Goal: Information Seeking & Learning: Learn about a topic

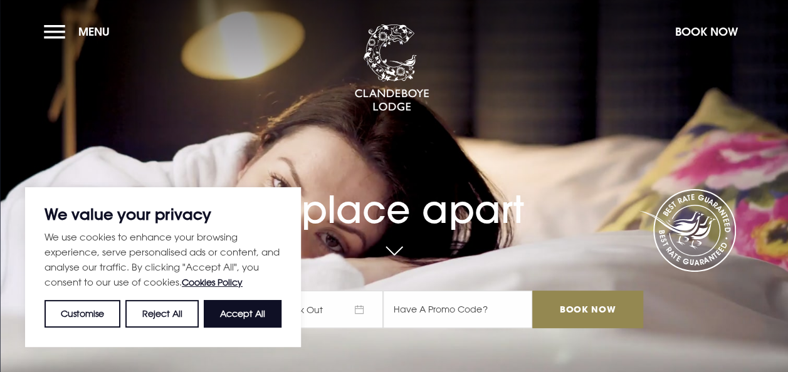
click at [234, 326] on button "Accept All" at bounding box center [243, 314] width 78 height 28
checkbox input "true"
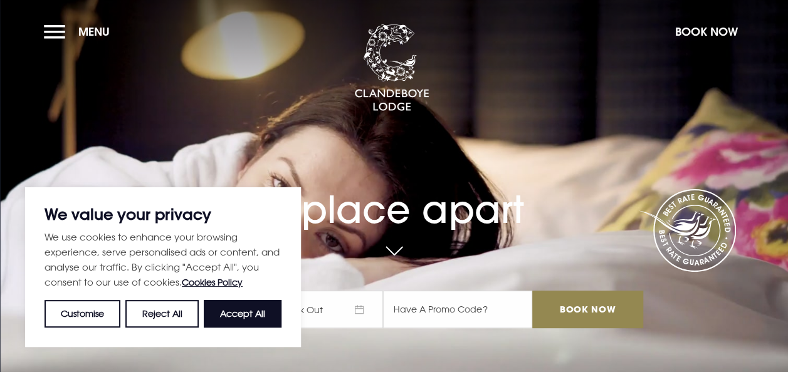
checkbox input "true"
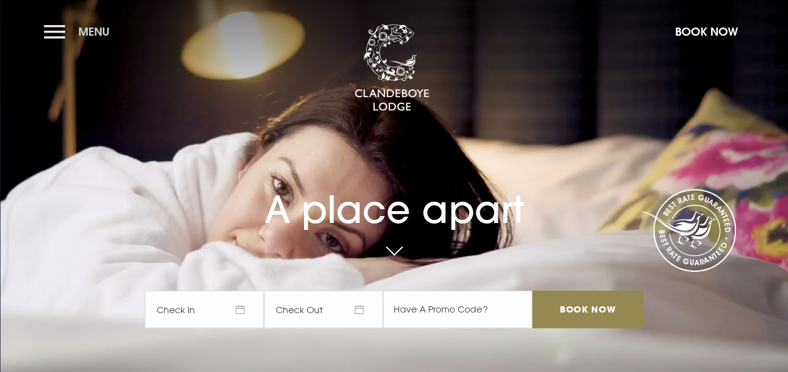
click at [52, 36] on button "Menu" at bounding box center [80, 31] width 72 height 27
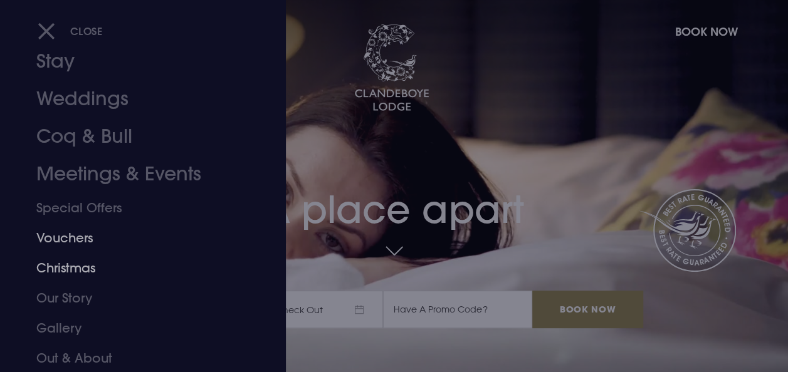
scroll to position [99, 0]
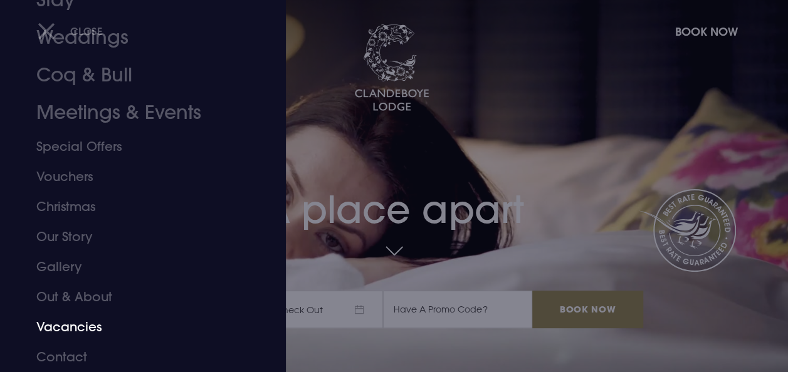
click at [88, 322] on link "Vacancies" at bounding box center [134, 327] width 196 height 30
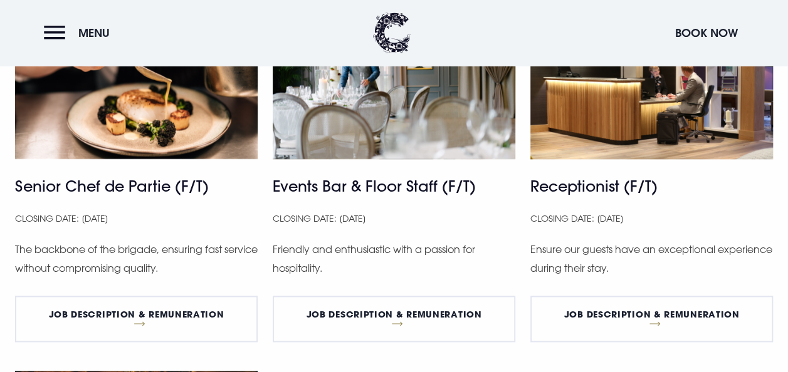
scroll to position [814, 0]
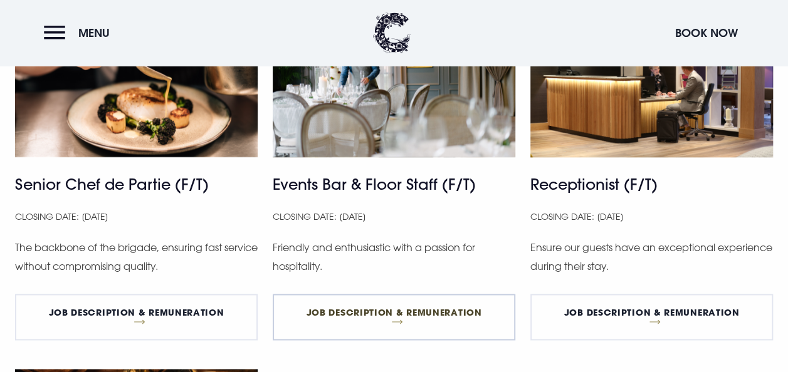
click at [369, 308] on link "Job Description & Remuneration" at bounding box center [394, 317] width 242 height 46
